Goal: Use online tool/utility: Utilize a website feature to perform a specific function

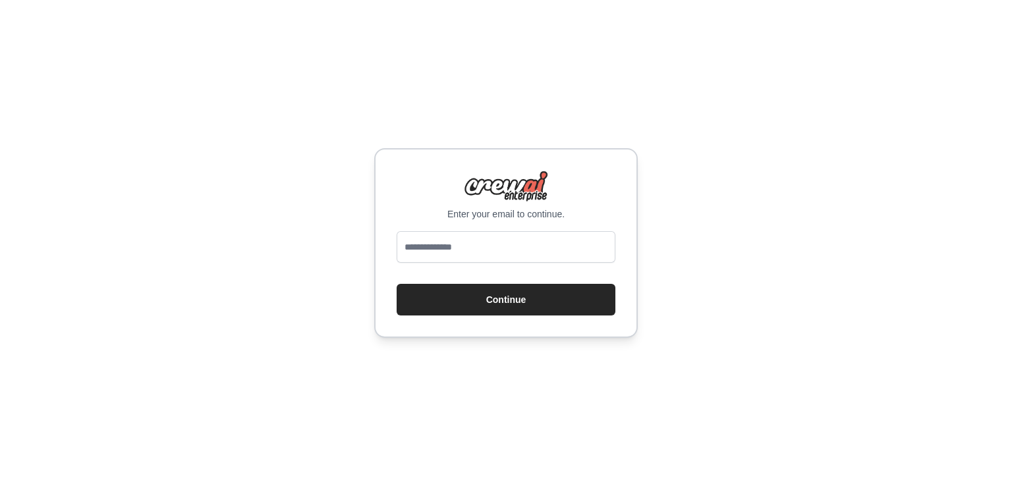
click at [491, 227] on div "Enter your email to continue. Continue" at bounding box center [506, 243] width 264 height 190
drag, startPoint x: 502, startPoint y: 249, endPoint x: 506, endPoint y: 260, distance: 11.9
click at [502, 249] on input "email" at bounding box center [506, 247] width 219 height 32
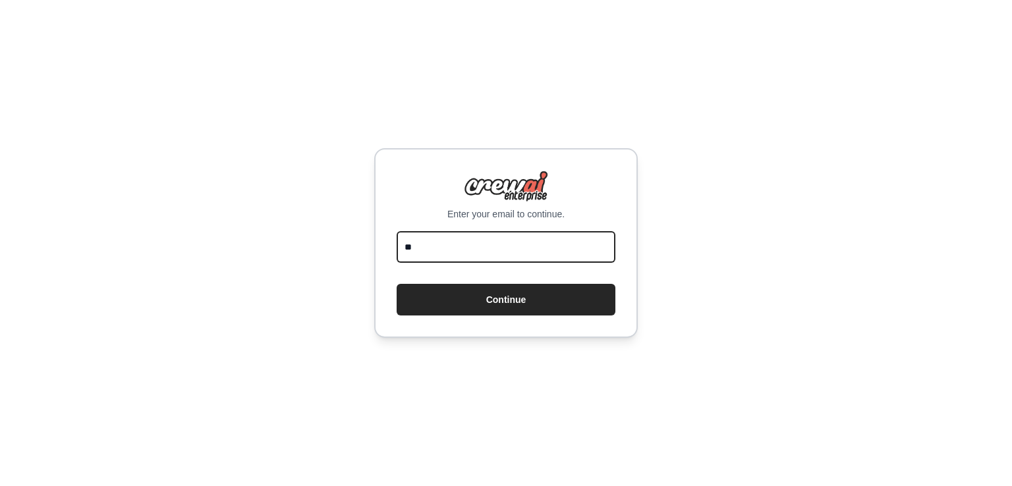
type input "*"
type input "**********"
click at [397, 284] on button "Continue" at bounding box center [506, 300] width 219 height 32
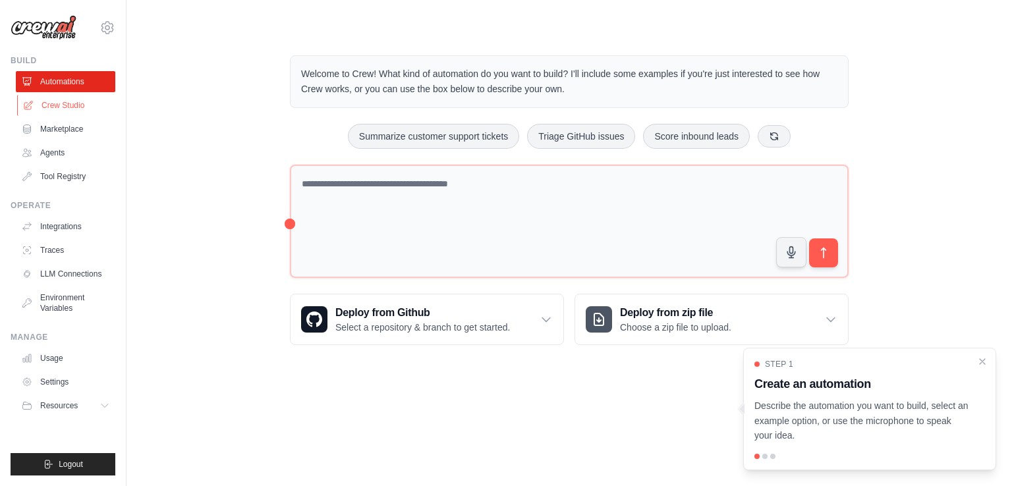
click at [81, 102] on link "Crew Studio" at bounding box center [67, 105] width 100 height 21
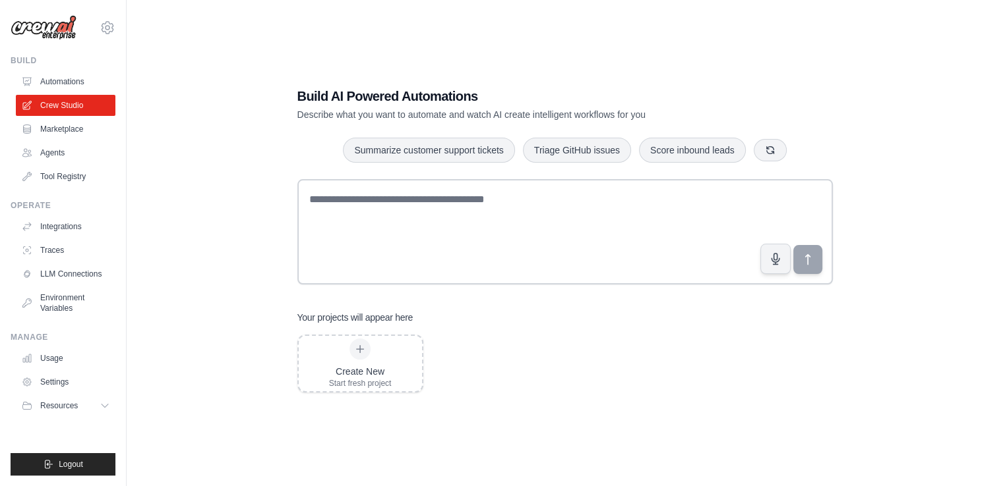
scroll to position [26, 0]
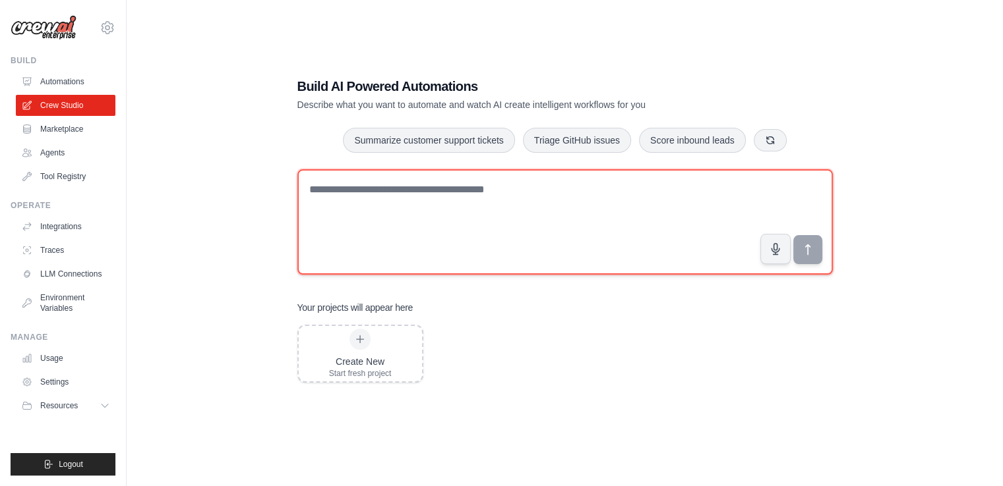
click at [426, 221] on textarea at bounding box center [564, 221] width 535 height 105
type textarea "*"
type textarea "**********"
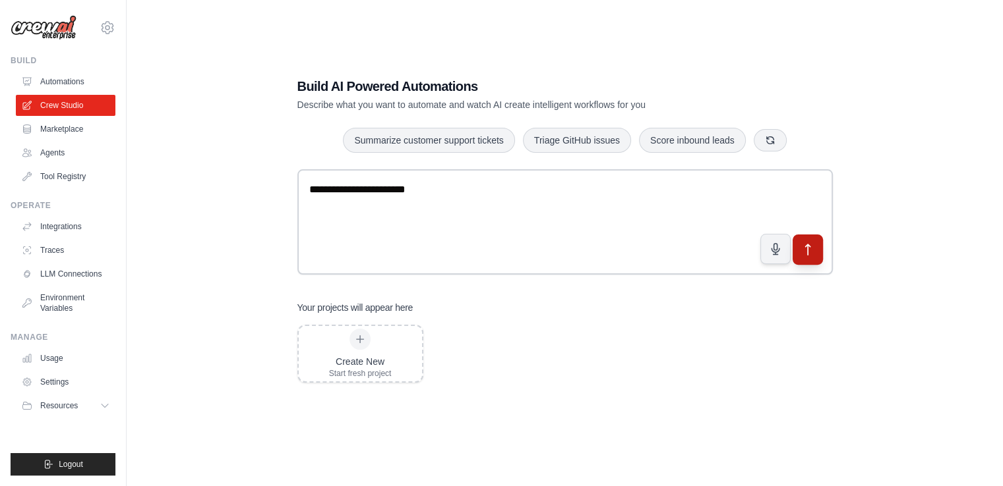
drag, startPoint x: 800, startPoint y: 254, endPoint x: 806, endPoint y: 250, distance: 7.1
click at [796, 253] on button "submit" at bounding box center [807, 250] width 30 height 30
click at [820, 250] on button "submit" at bounding box center [807, 250] width 30 height 30
drag, startPoint x: 362, startPoint y: 106, endPoint x: 517, endPoint y: 109, distance: 155.6
click at [517, 108] on p "Describe what you want to automate and watch AI create intelligent workflows fo…" at bounding box center [518, 104] width 443 height 13
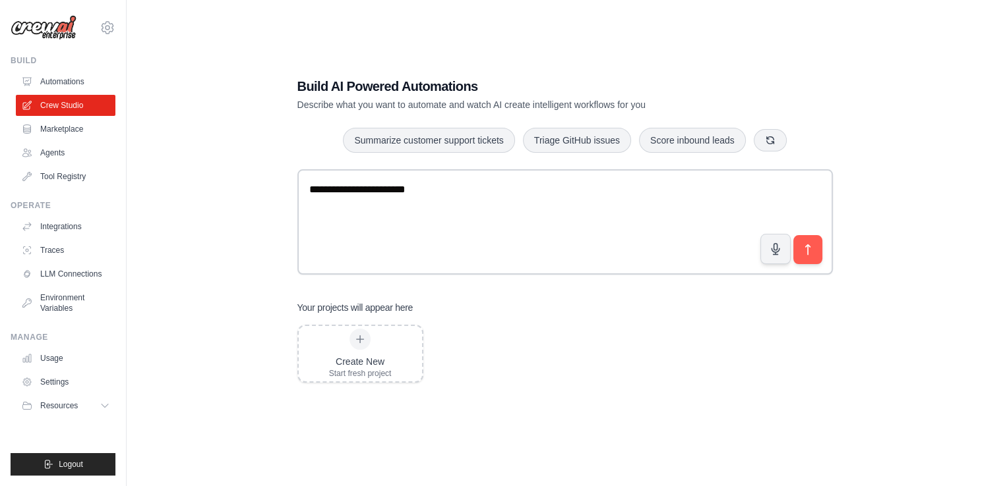
click at [525, 107] on p "Describe what you want to automate and watch AI create intelligent workflows fo…" at bounding box center [518, 104] width 443 height 13
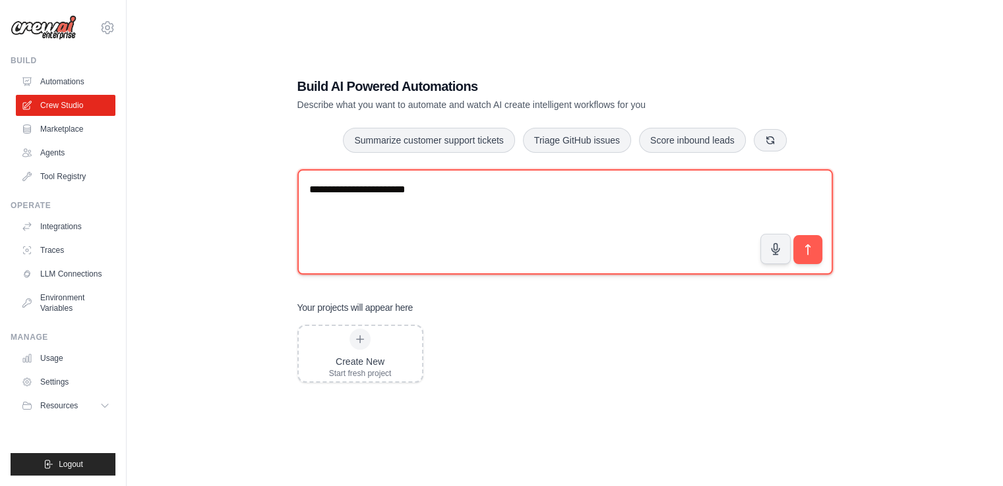
click at [519, 204] on textarea "**********" at bounding box center [564, 221] width 535 height 105
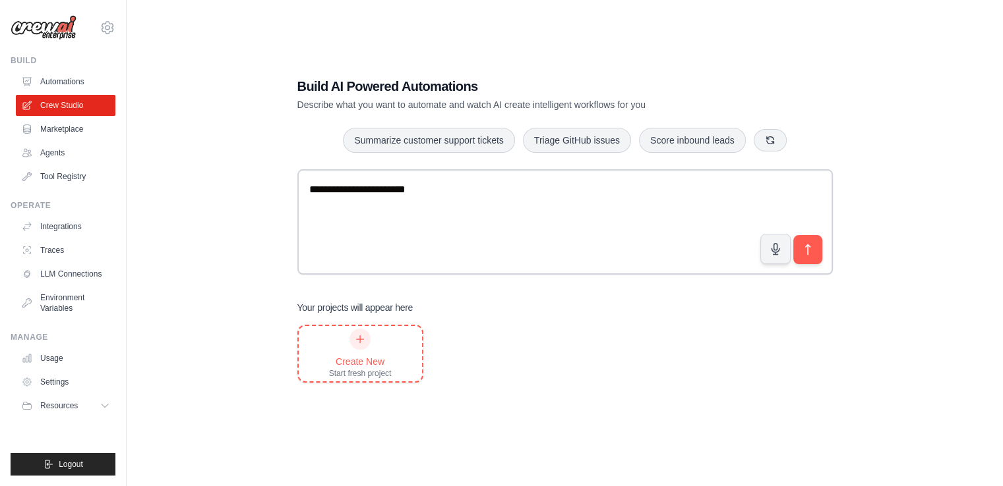
click at [355, 346] on div at bounding box center [359, 339] width 21 height 21
